Goal: Task Accomplishment & Management: Manage account settings

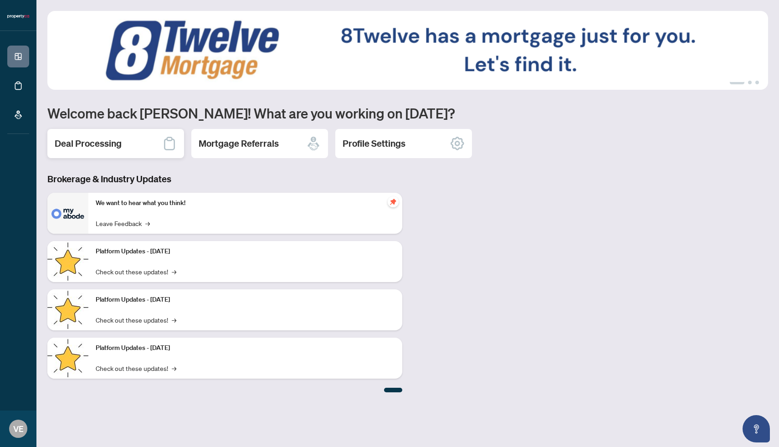
click at [147, 142] on div "Deal Processing" at bounding box center [115, 143] width 137 height 29
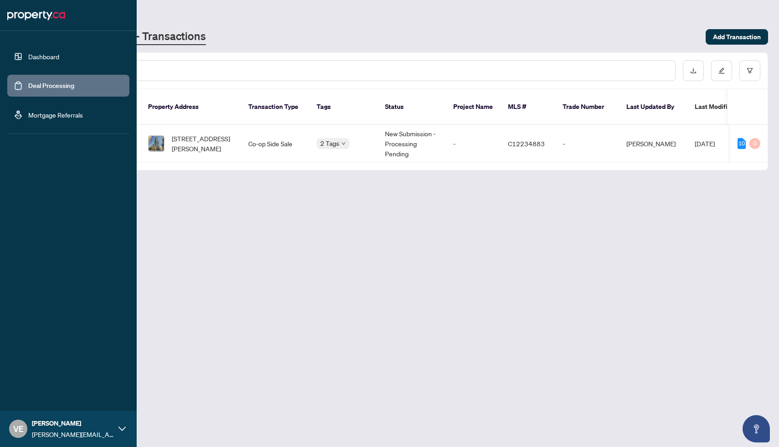
click at [46, 56] on link "Dashboard" at bounding box center [43, 56] width 31 height 8
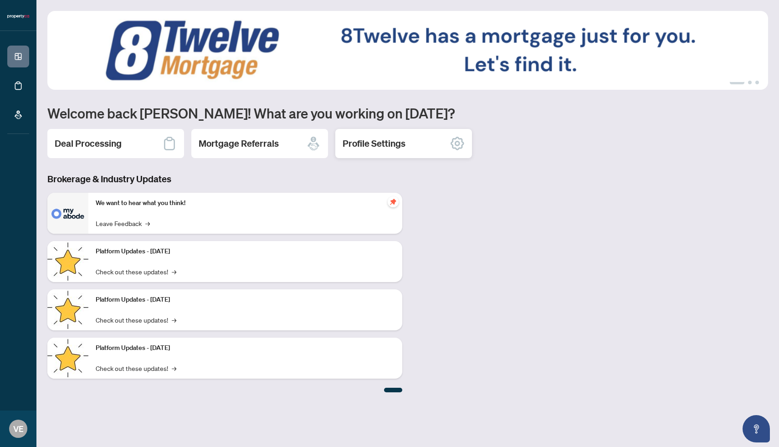
click at [385, 138] on h2 "Profile Settings" at bounding box center [374, 143] width 63 height 13
